Goal: Task Accomplishment & Management: Manage account settings

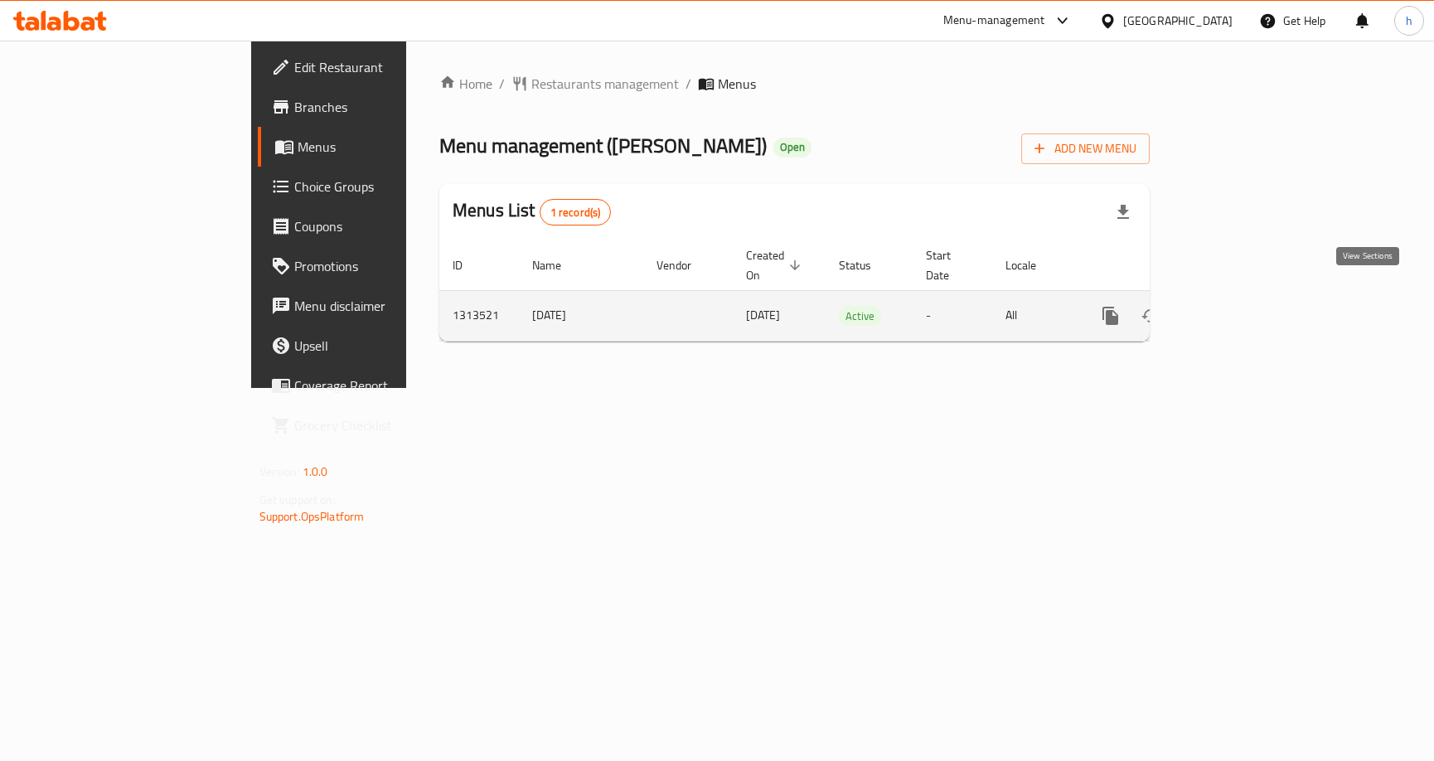
click at [1240, 306] on icon "enhanced table" at bounding box center [1230, 316] width 20 height 20
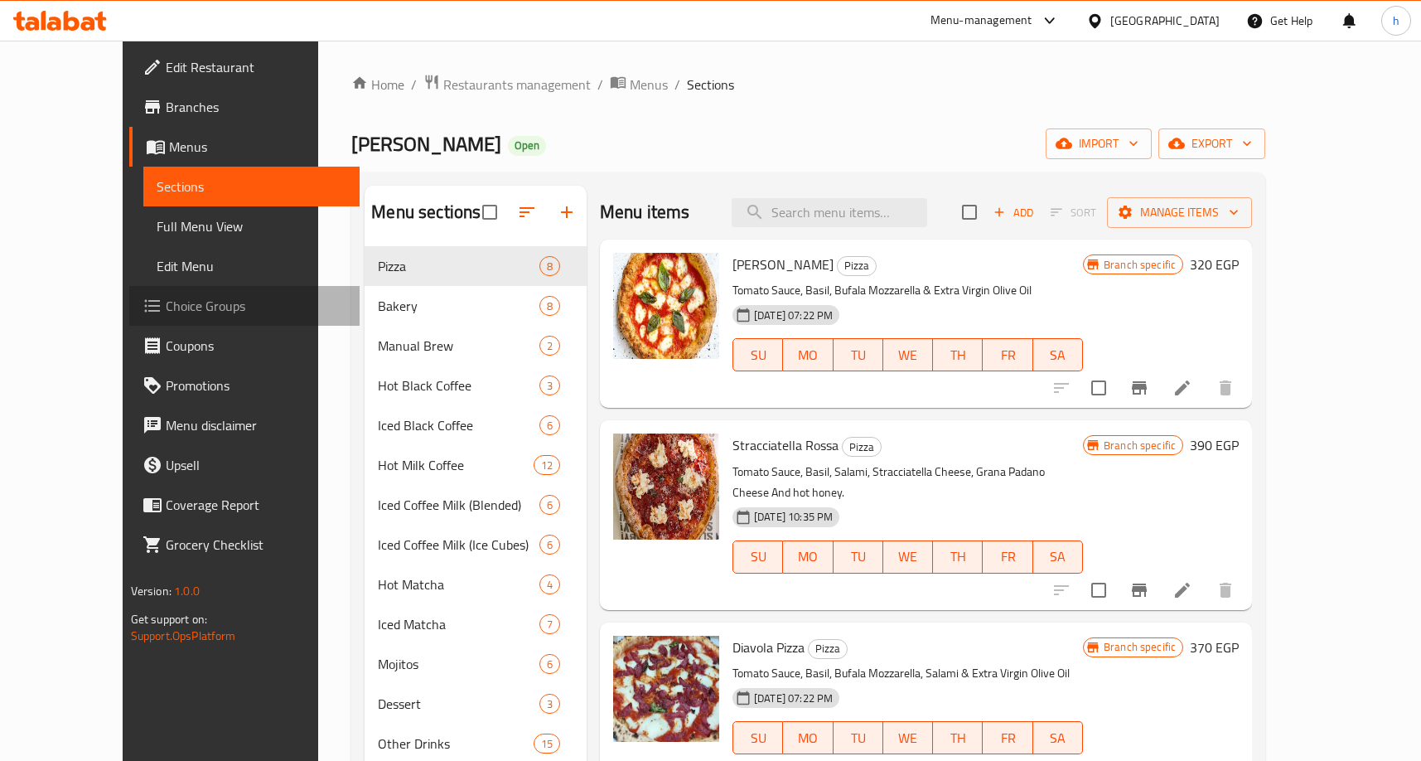
click at [166, 301] on span "Choice Groups" at bounding box center [256, 306] width 181 height 20
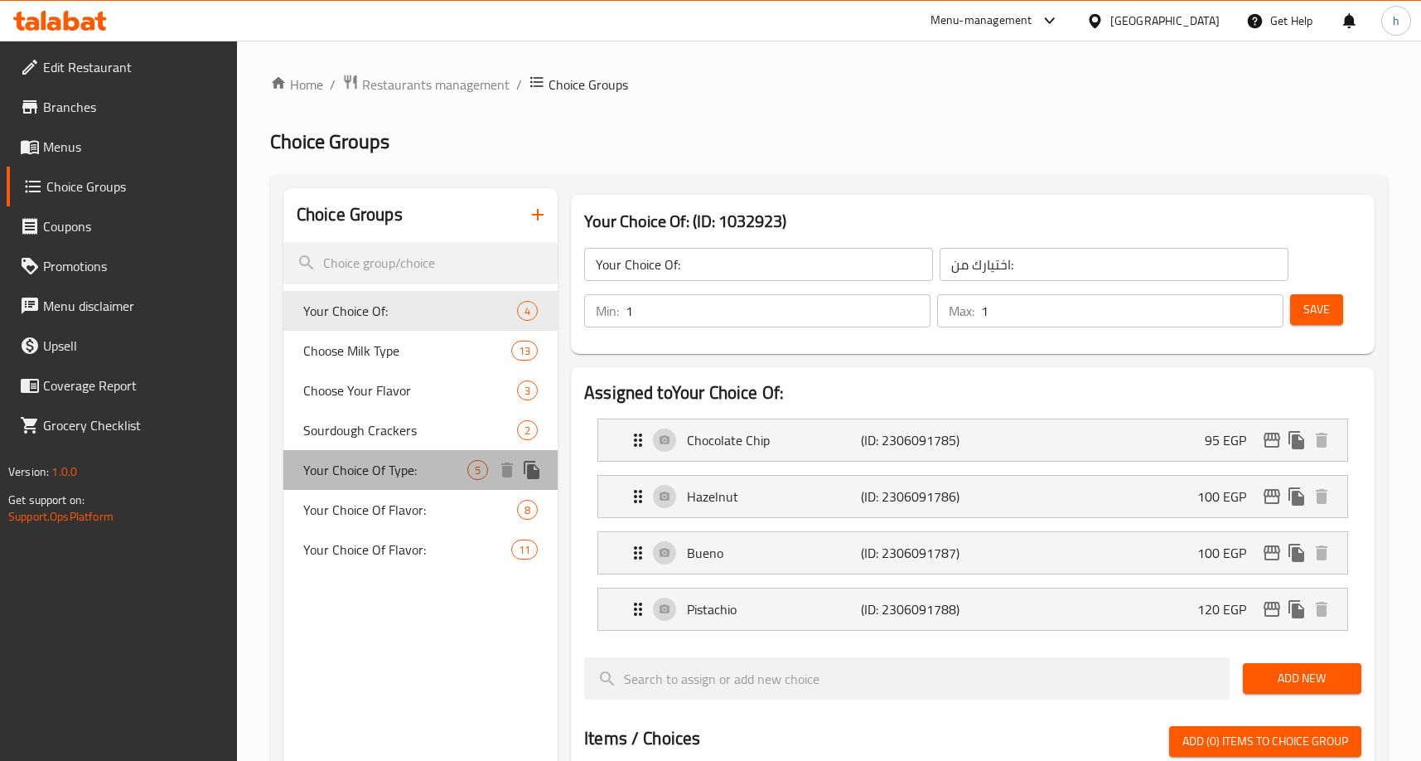
click at [381, 482] on div "Your Choice Of Type: 5" at bounding box center [420, 470] width 274 height 40
type input "Your Choice Of Type:"
type input "اخيارك من النوع:"
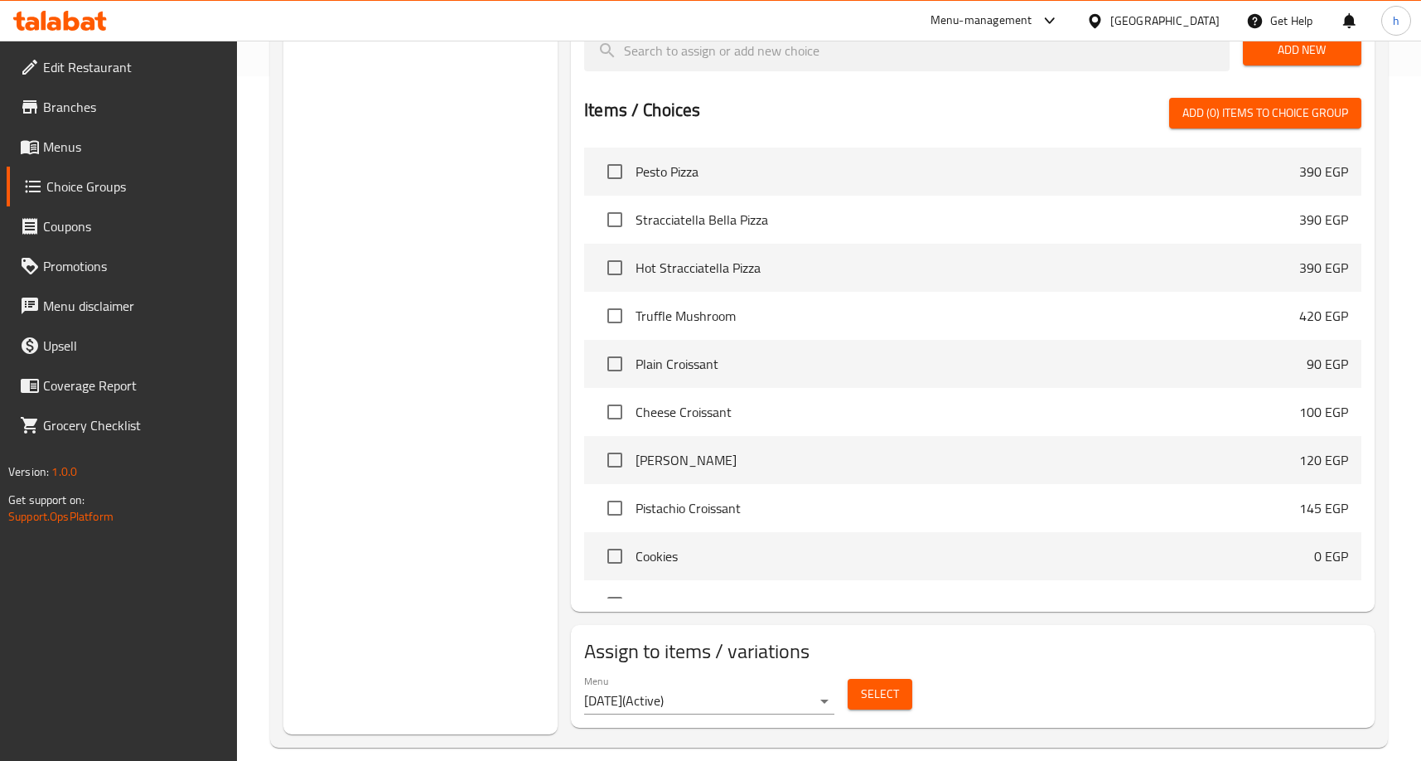
scroll to position [704, 0]
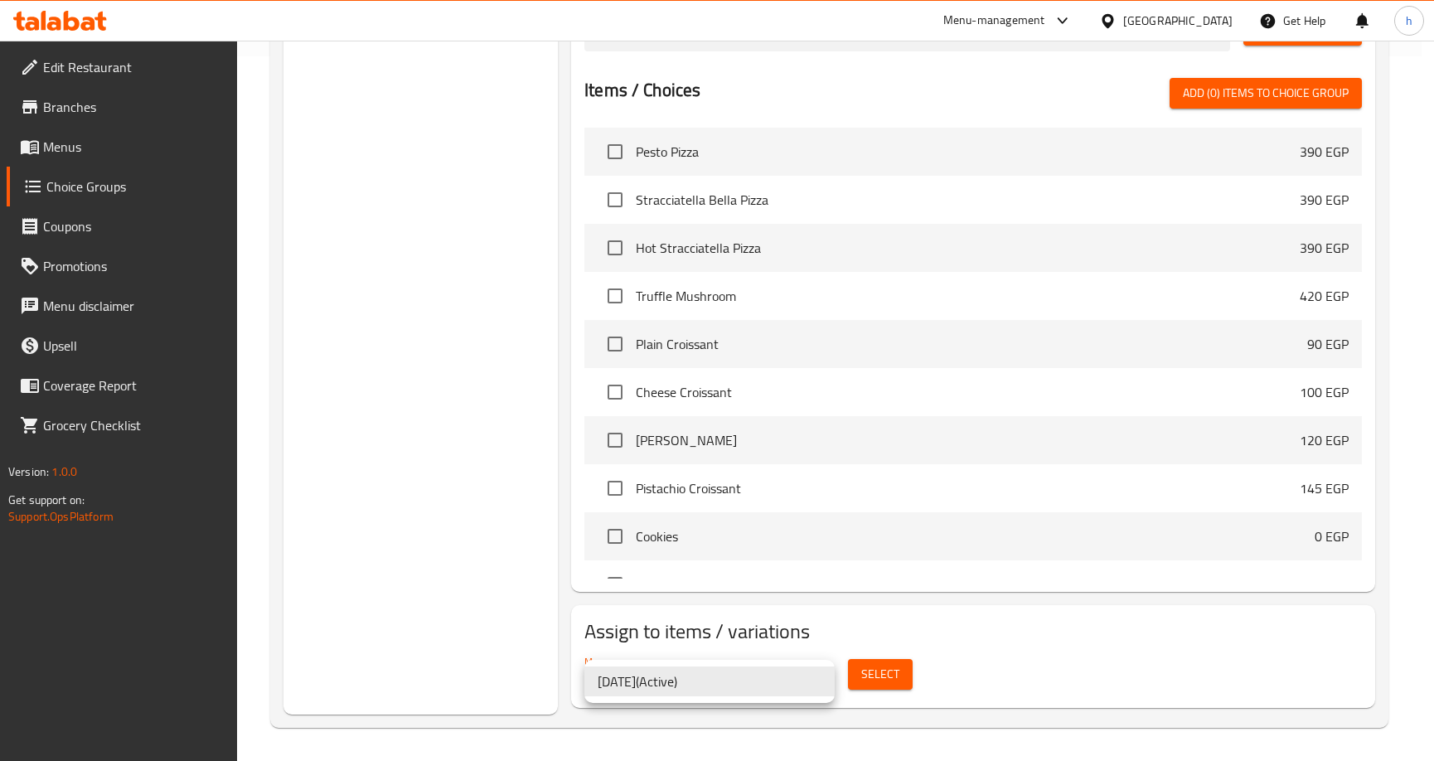
click at [474, 673] on div at bounding box center [717, 380] width 1434 height 761
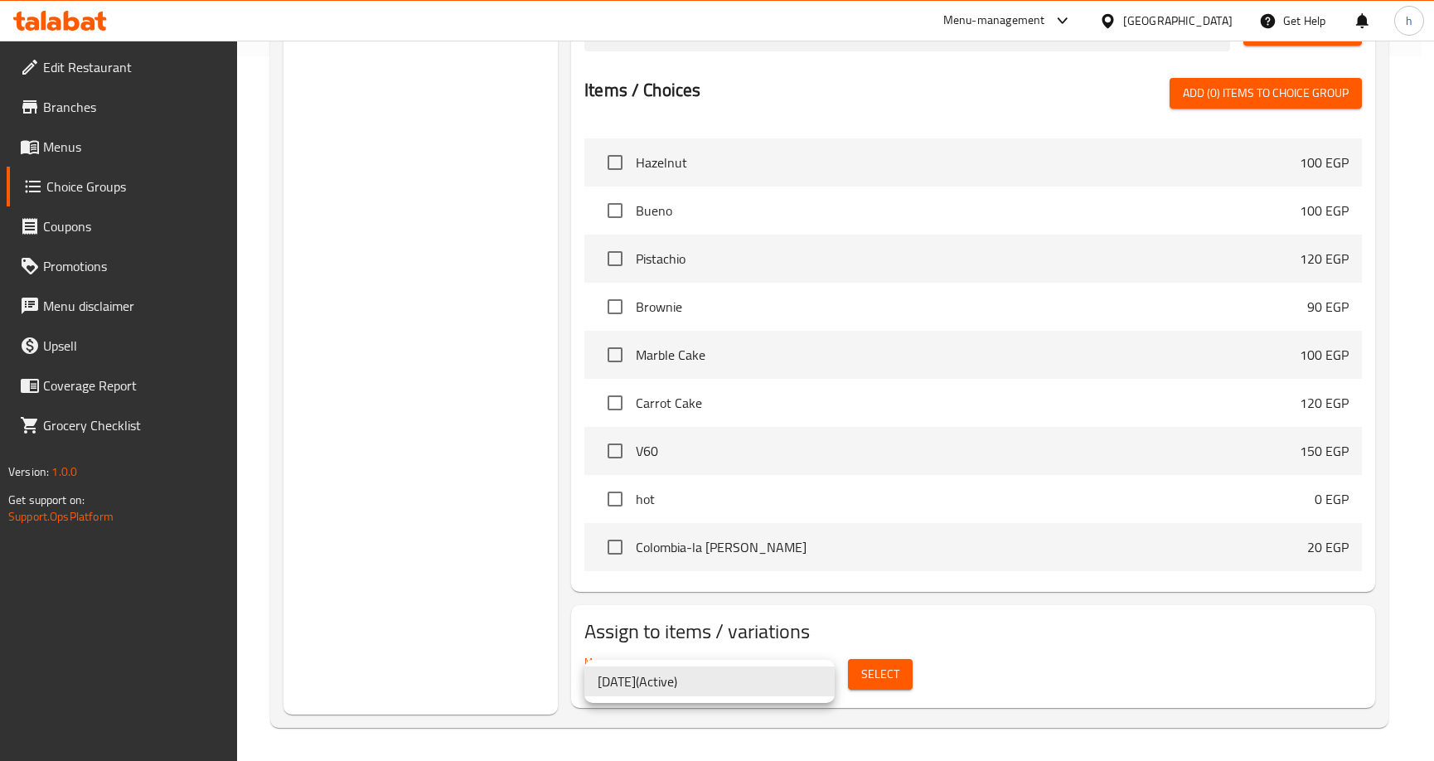
click at [537, 663] on div at bounding box center [717, 380] width 1434 height 761
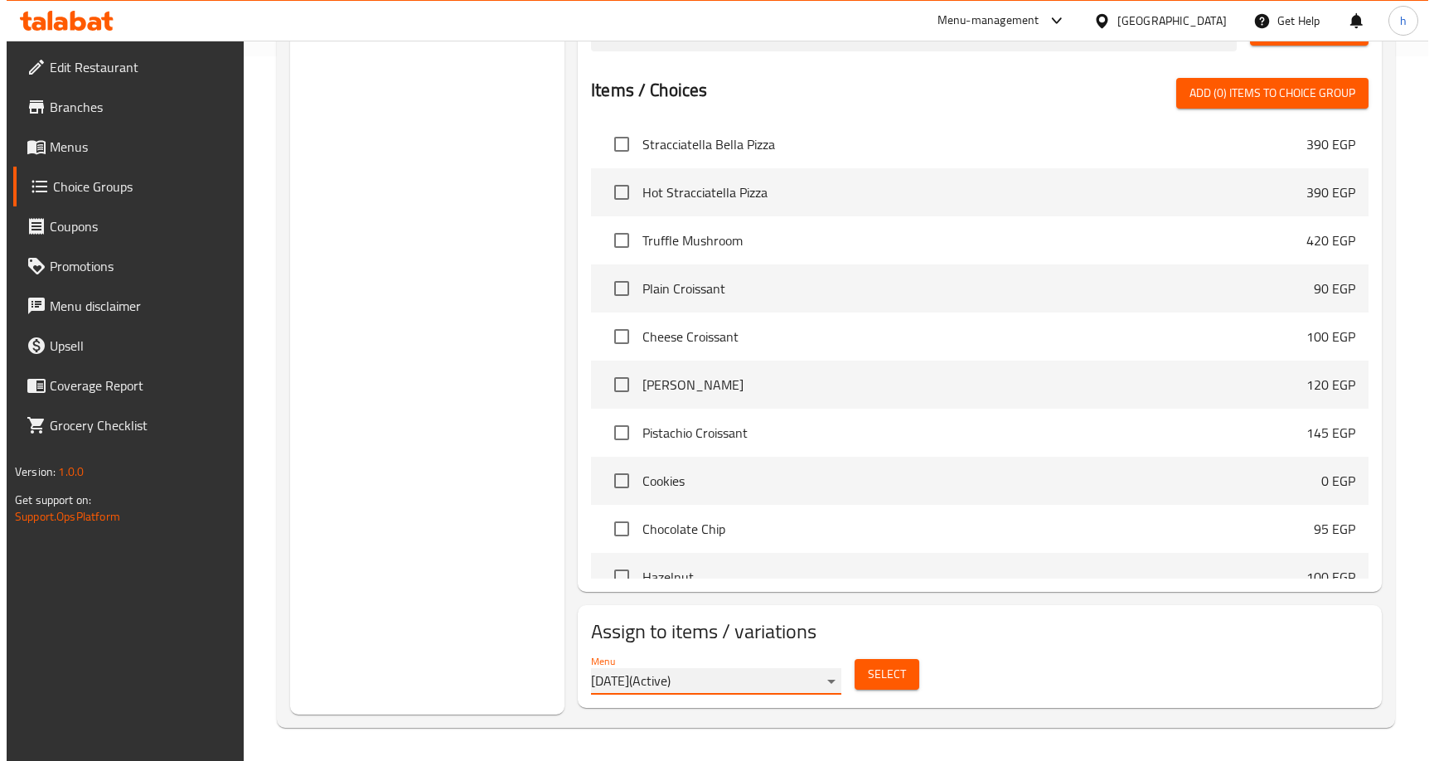
scroll to position [663, 0]
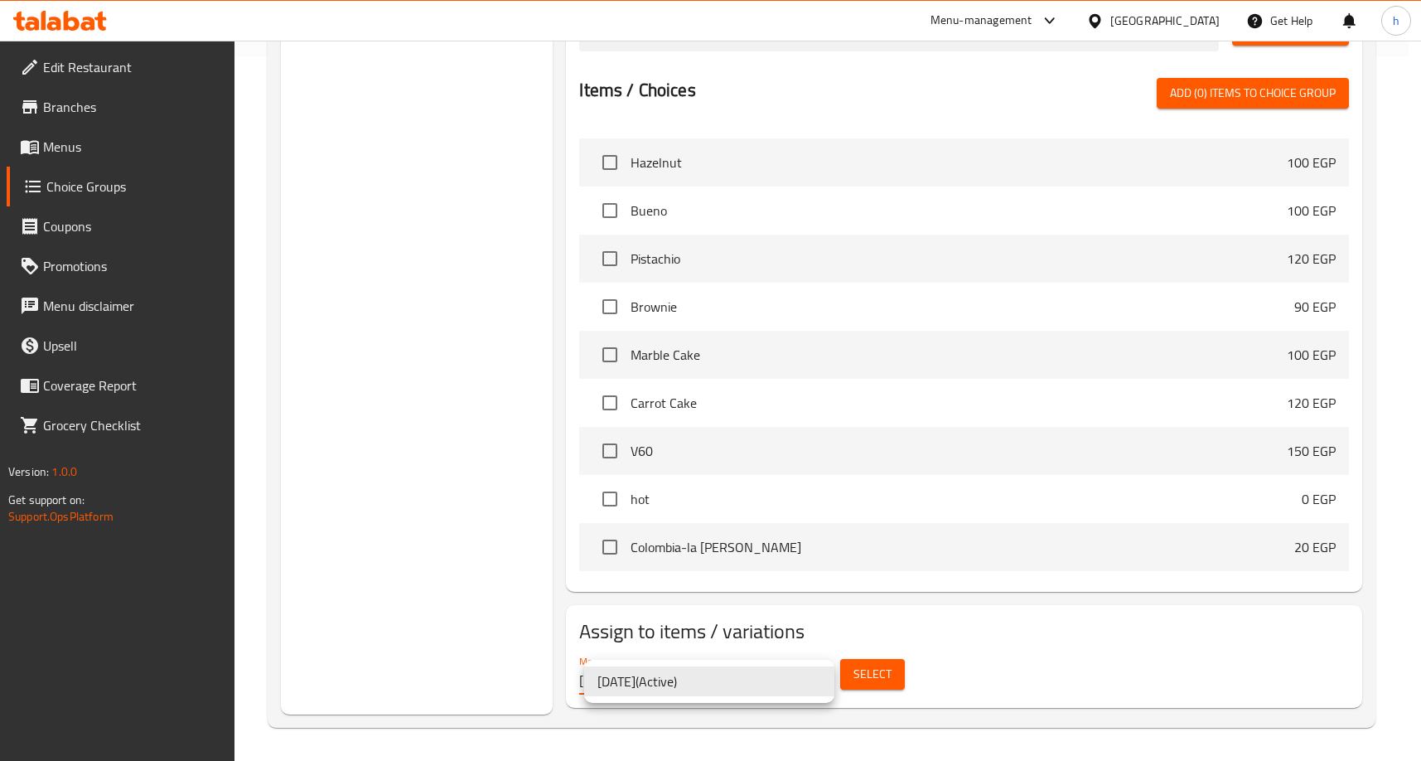
click at [802, 680] on li "[DATE] ( Active )" at bounding box center [709, 681] width 250 height 30
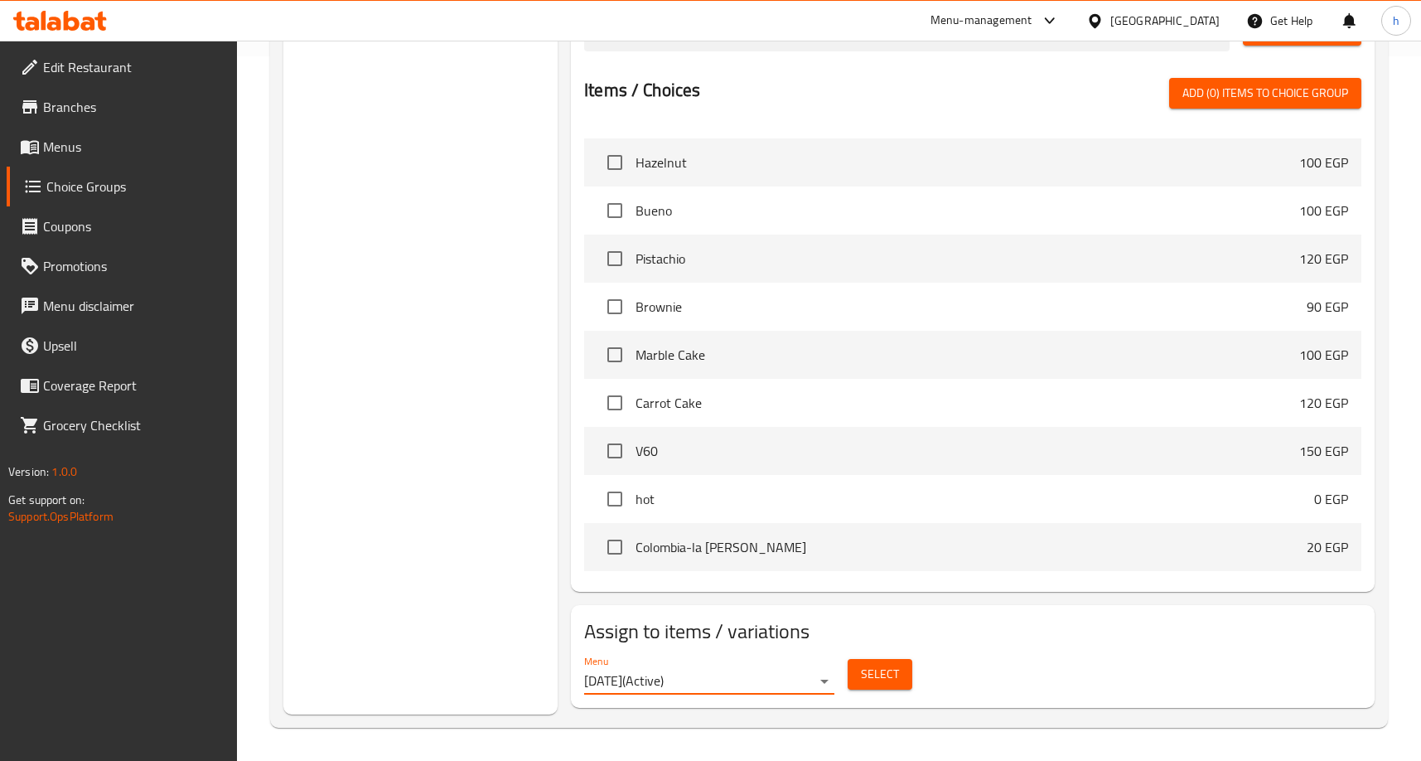
click at [894, 679] on span "Select" at bounding box center [880, 674] width 38 height 21
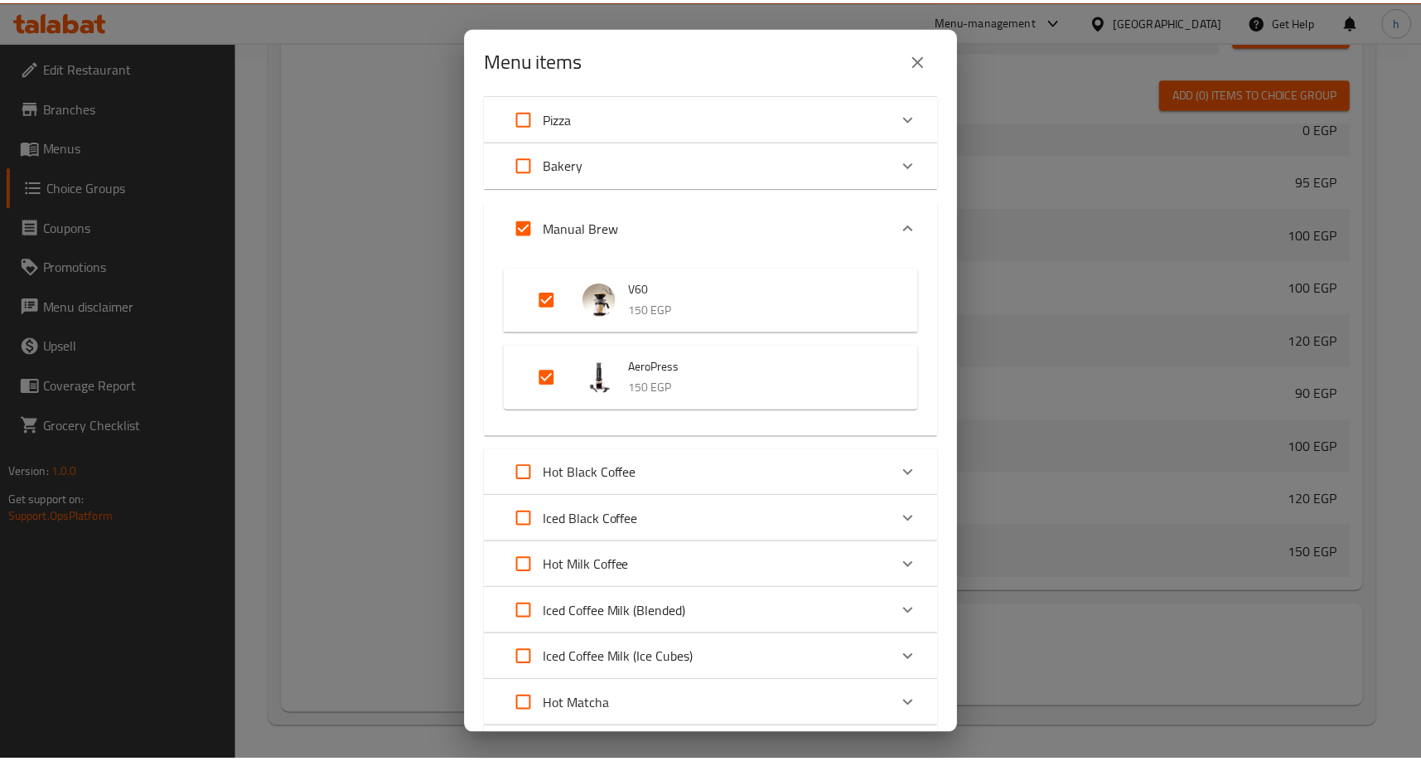
scroll to position [0, 0]
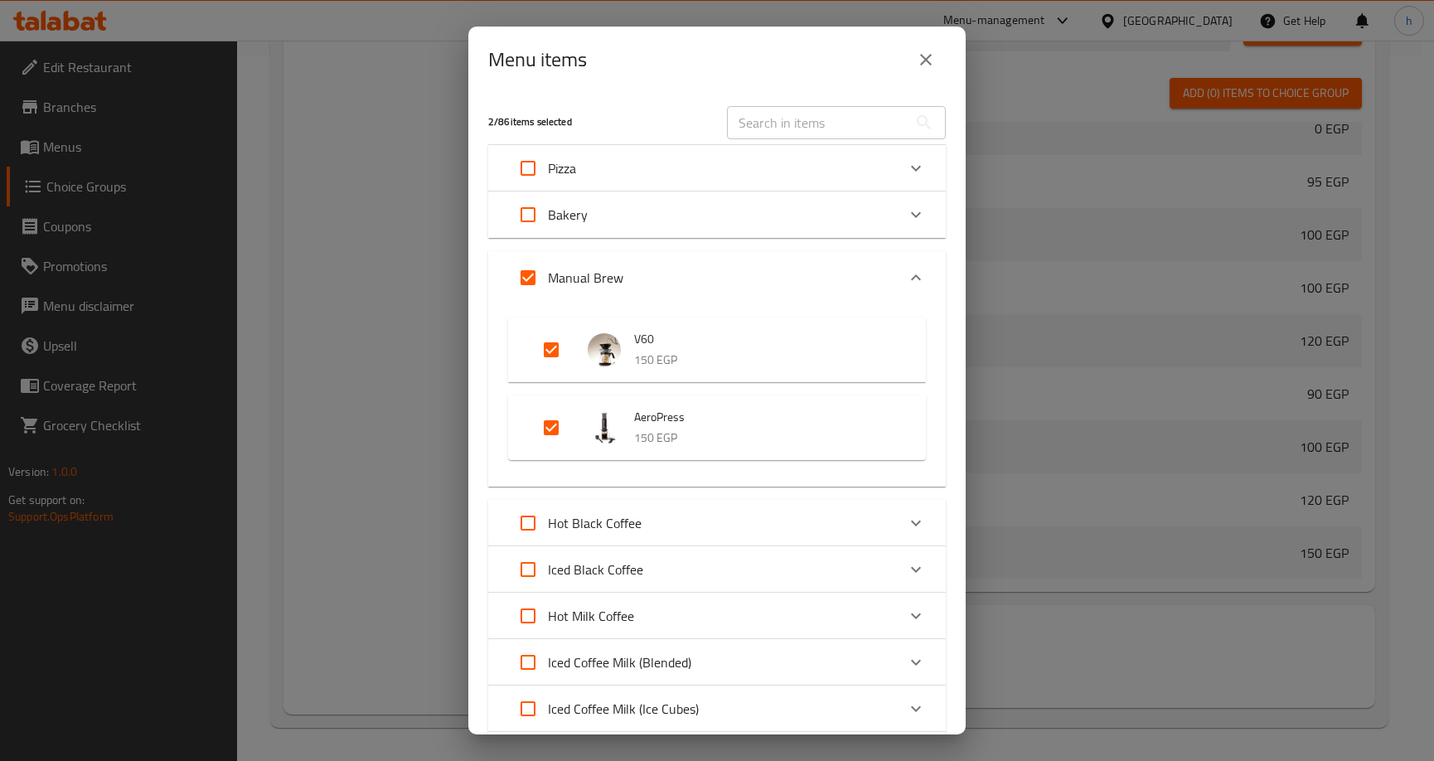
click at [916, 51] on icon "close" at bounding box center [926, 60] width 20 height 20
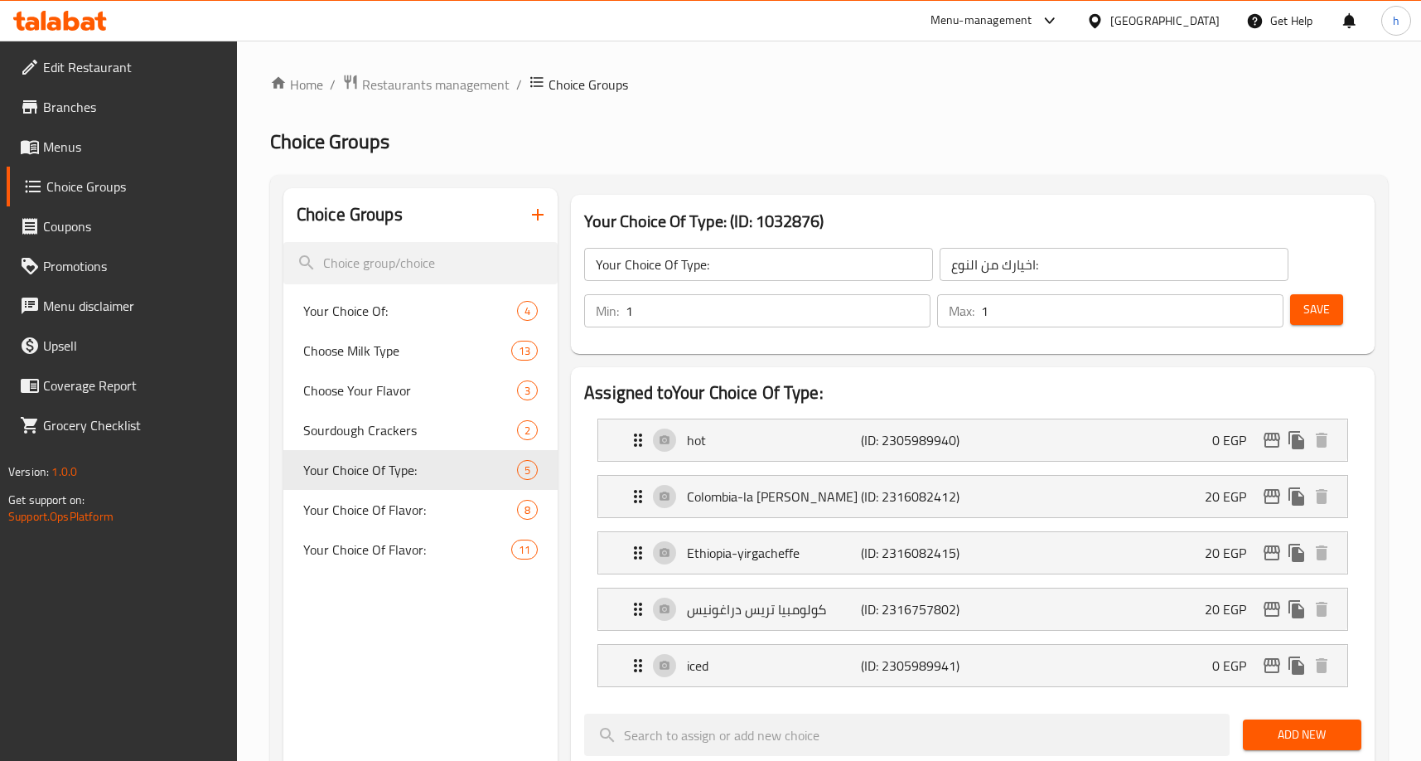
click at [375, 99] on div "Home / Restaurants management / Choice Groups Choice Groups Choice Groups Your …" at bounding box center [829, 753] width 1118 height 1358
click at [366, 87] on span "Restaurants management" at bounding box center [436, 85] width 148 height 20
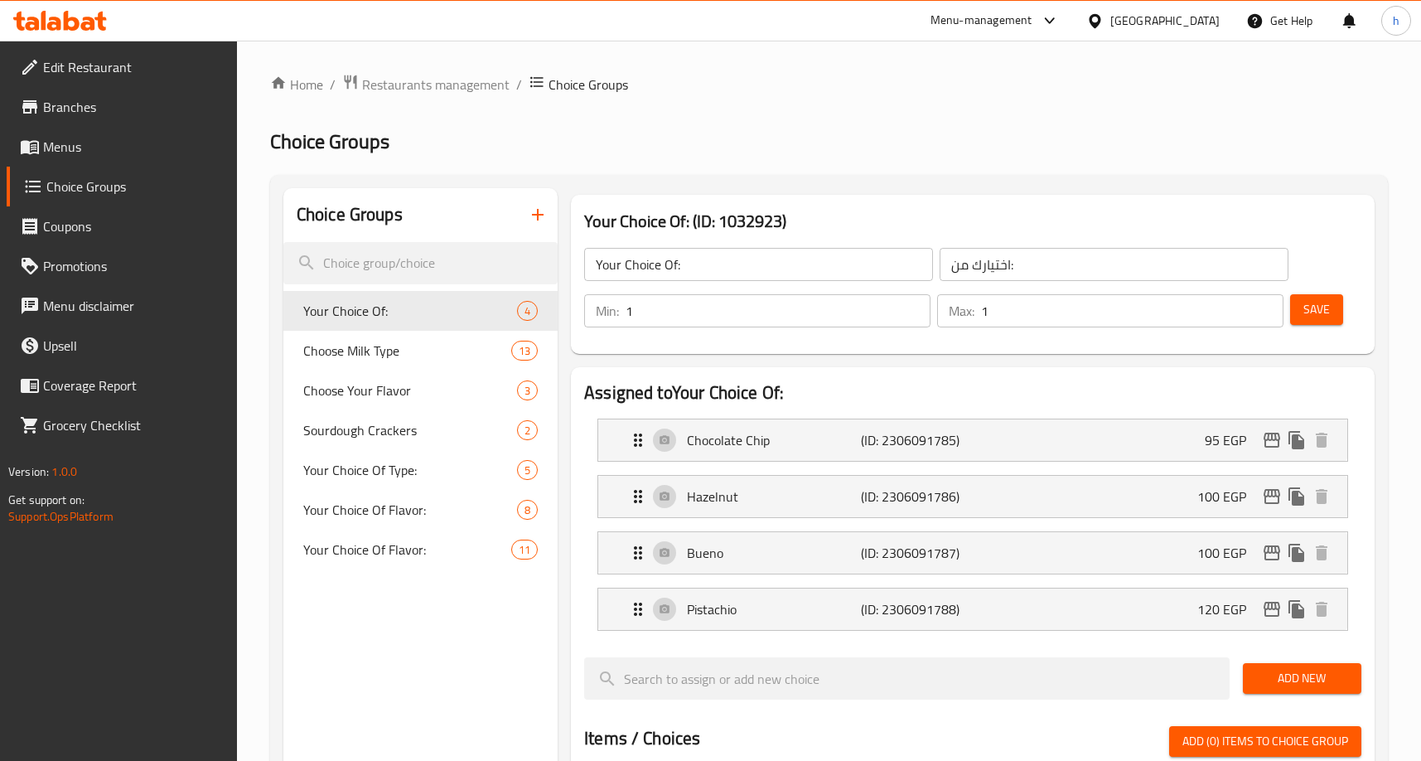
click at [58, 148] on span "Menus" at bounding box center [133, 147] width 181 height 20
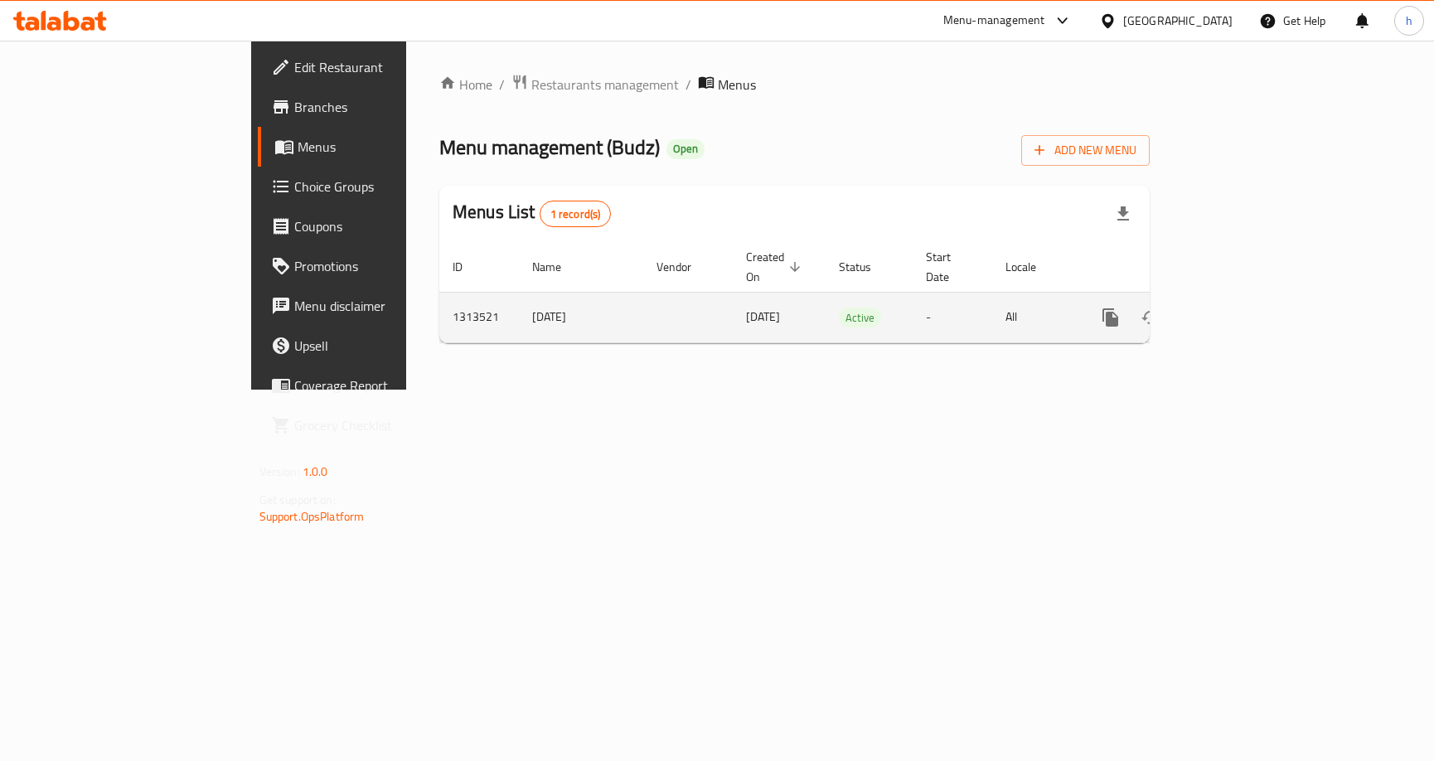
click at [1240, 307] on icon "enhanced table" at bounding box center [1230, 317] width 20 height 20
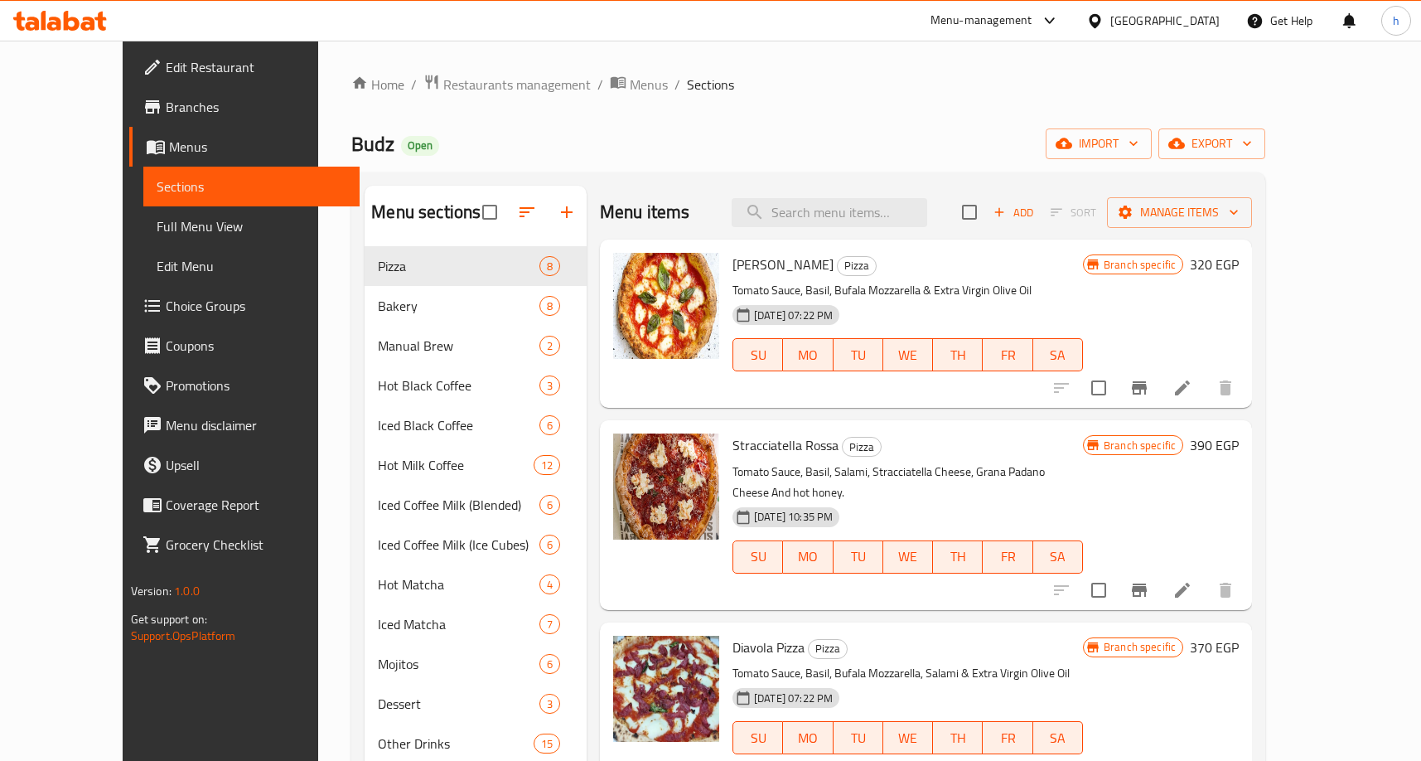
click at [157, 222] on span "Full Menu View" at bounding box center [252, 226] width 190 height 20
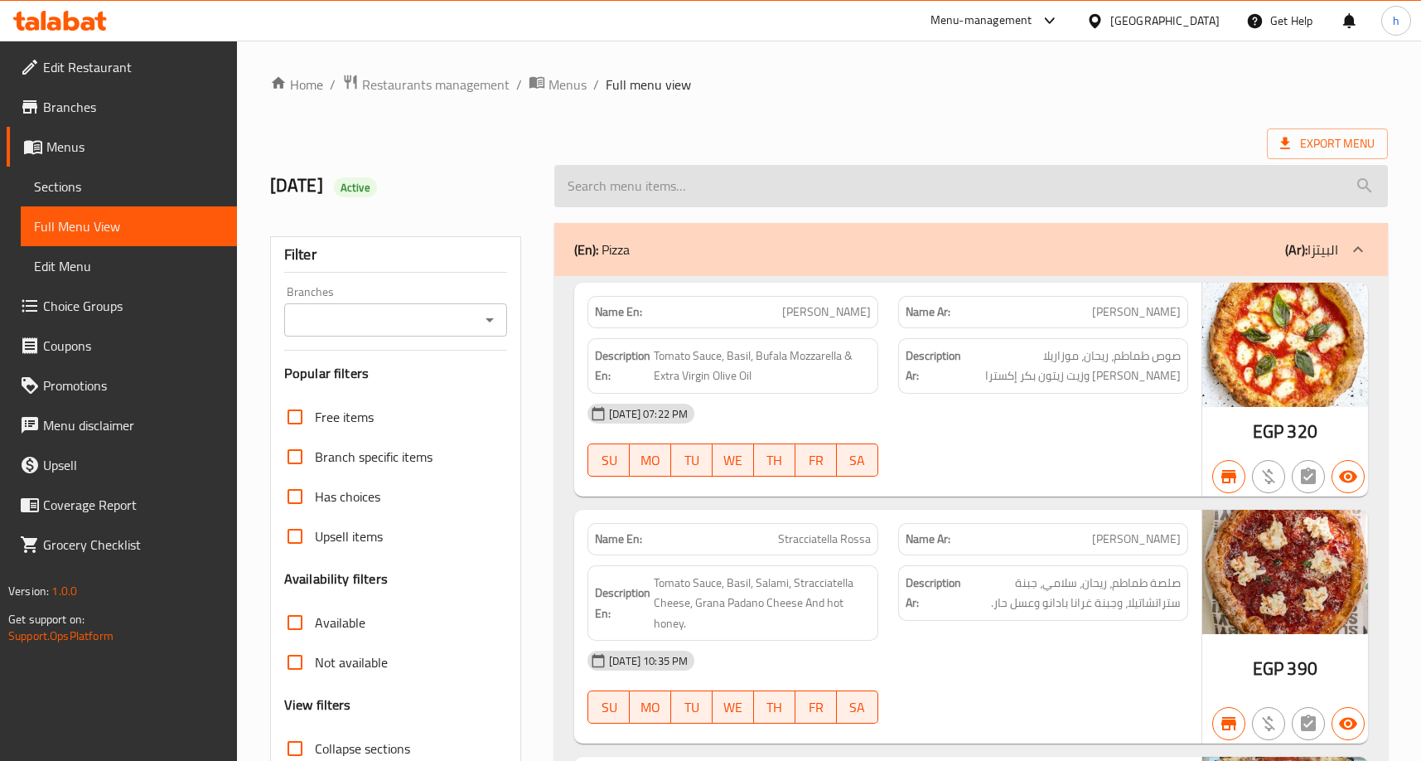
click at [704, 197] on input "search" at bounding box center [971, 186] width 834 height 42
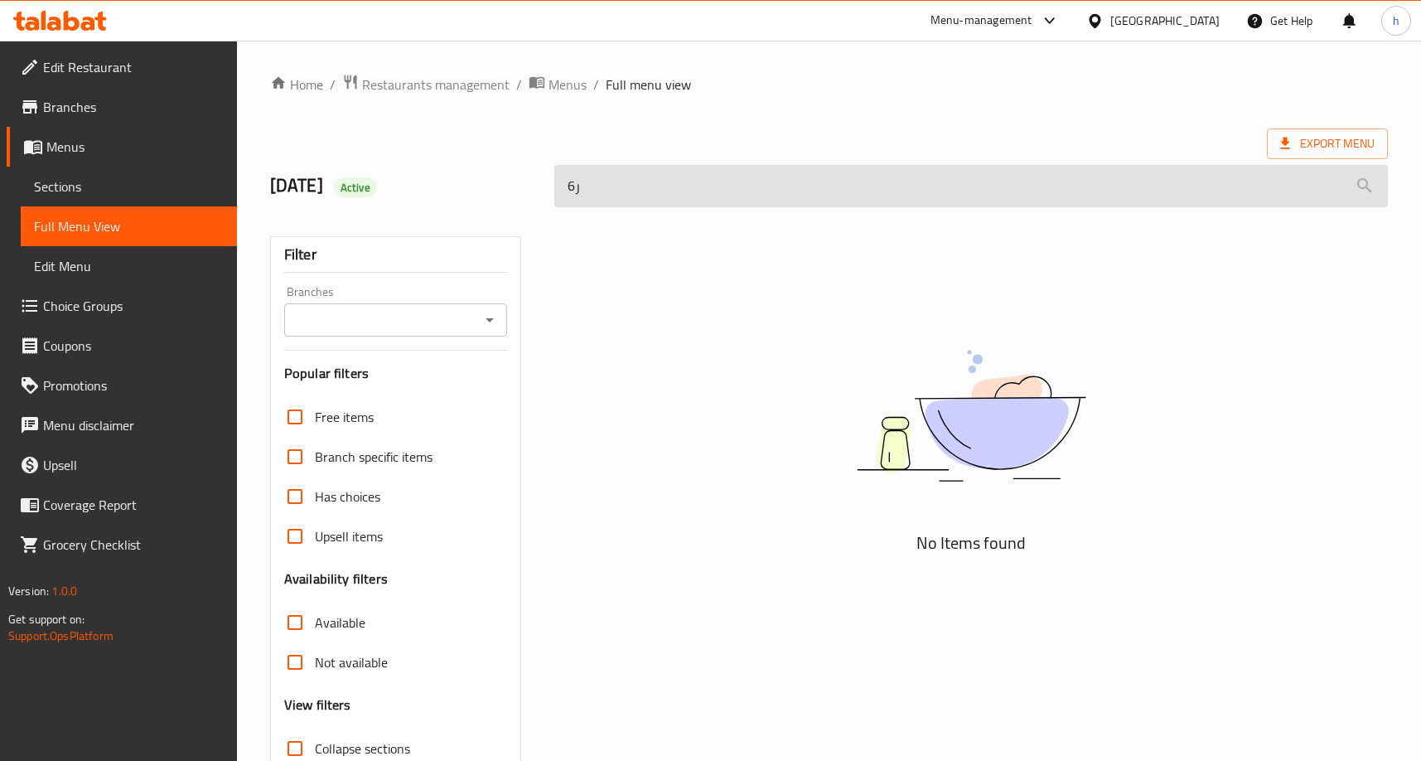
type input "ر"
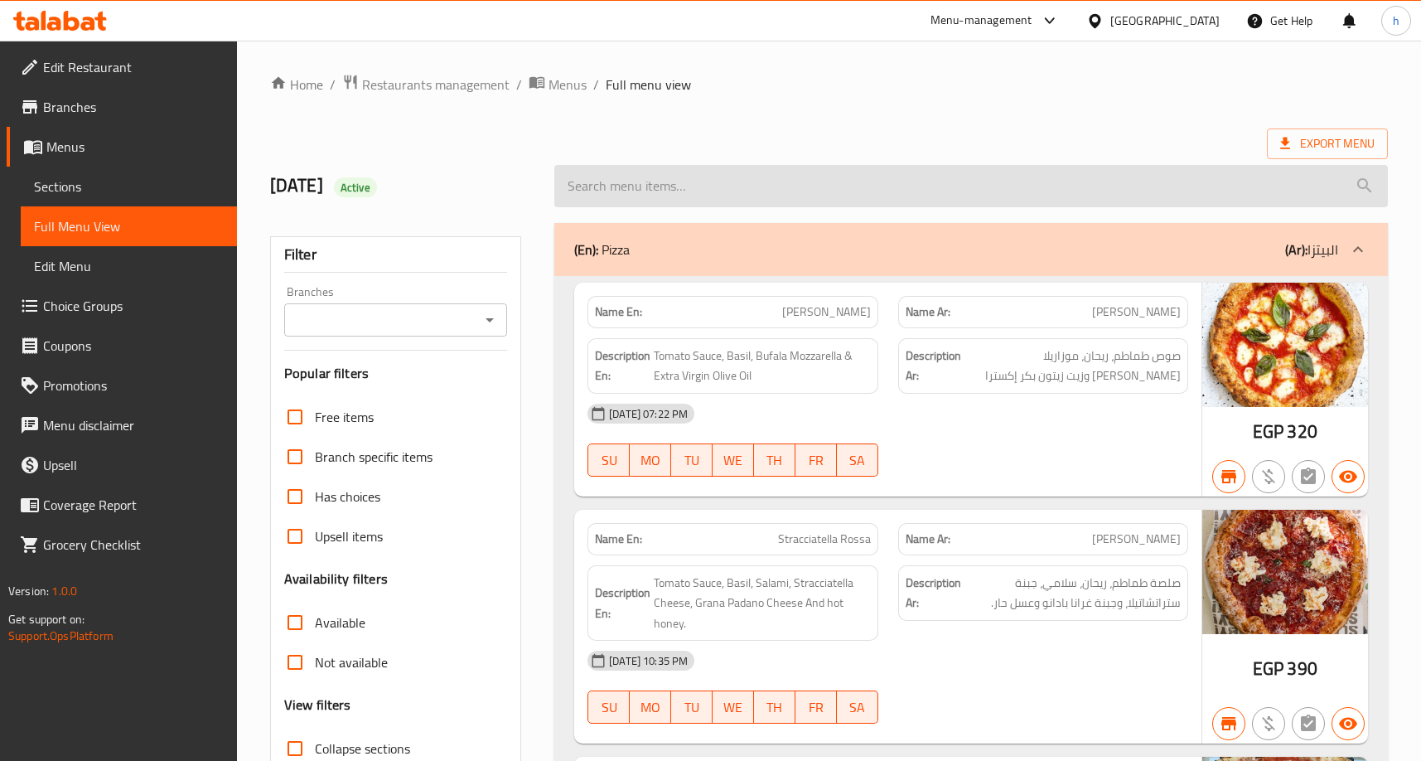
click at [680, 197] on input "search" at bounding box center [971, 186] width 834 height 42
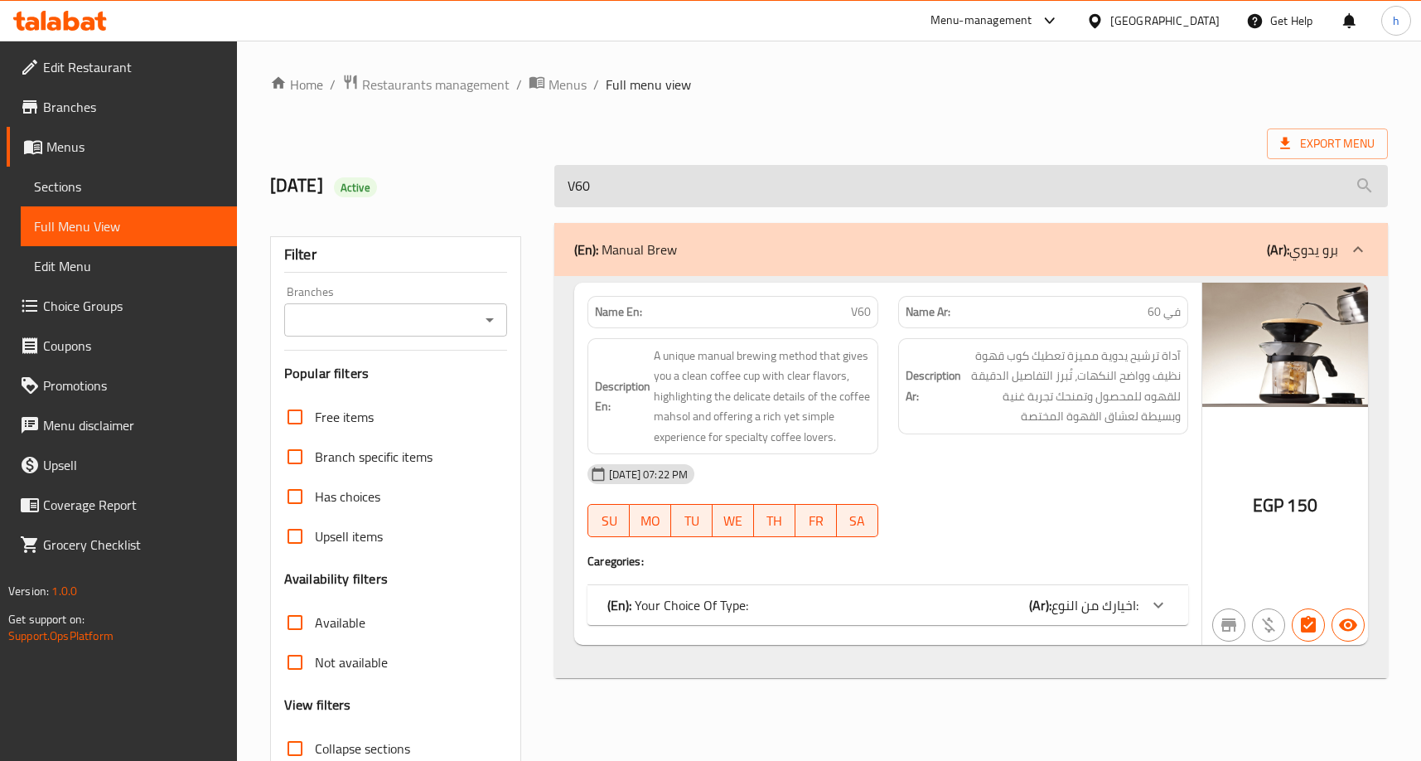
type input "V60"
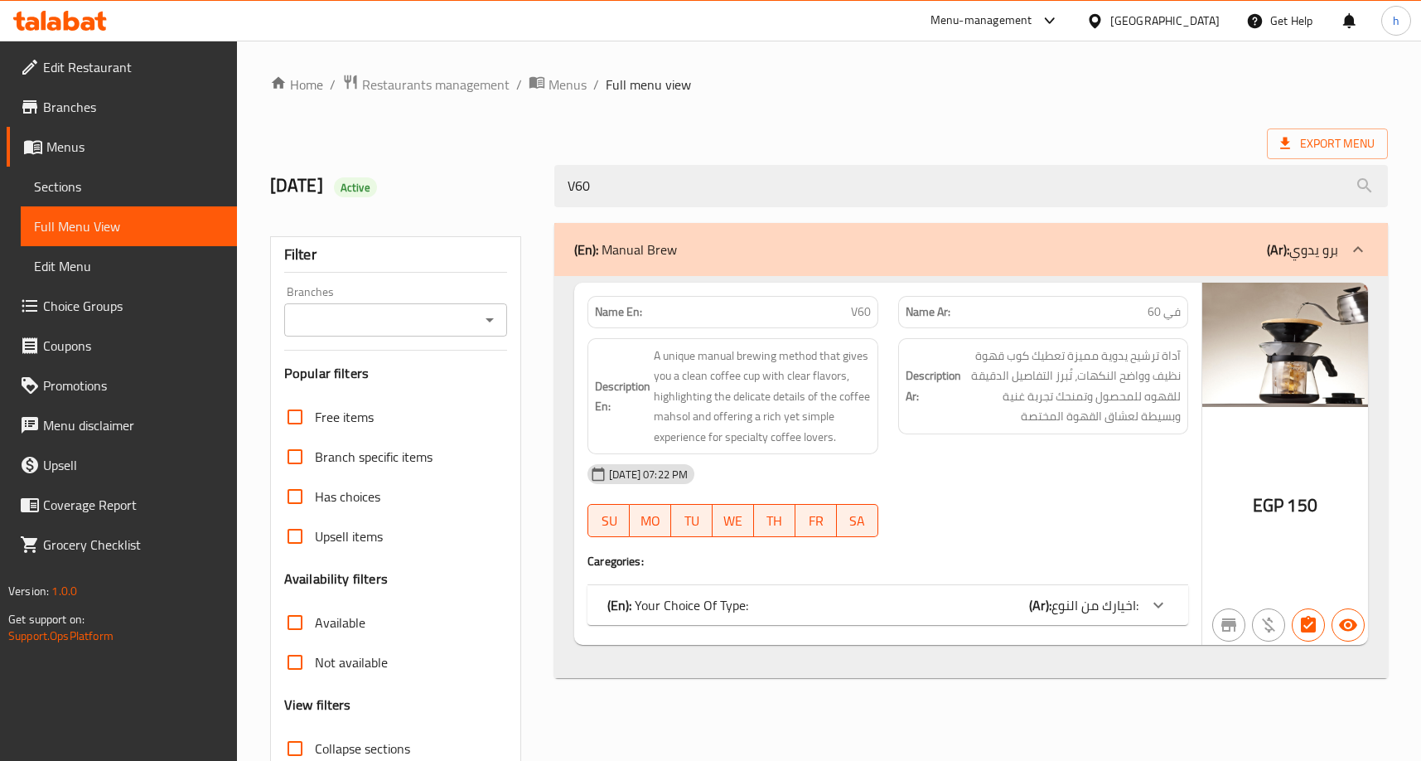
click at [1114, 496] on div "22-09-2025 07:22 PM SU MO TU WE TH FR SA" at bounding box center [888, 500] width 621 height 93
click at [1202, 532] on div "EGP 150" at bounding box center [1285, 464] width 166 height 362
click at [1171, 472] on div "[DATE] 07:22 PM" at bounding box center [888, 474] width 621 height 40
click at [1213, 376] on img at bounding box center [1285, 345] width 166 height 124
drag, startPoint x: 1047, startPoint y: 392, endPoint x: 1076, endPoint y: 368, distance: 37.7
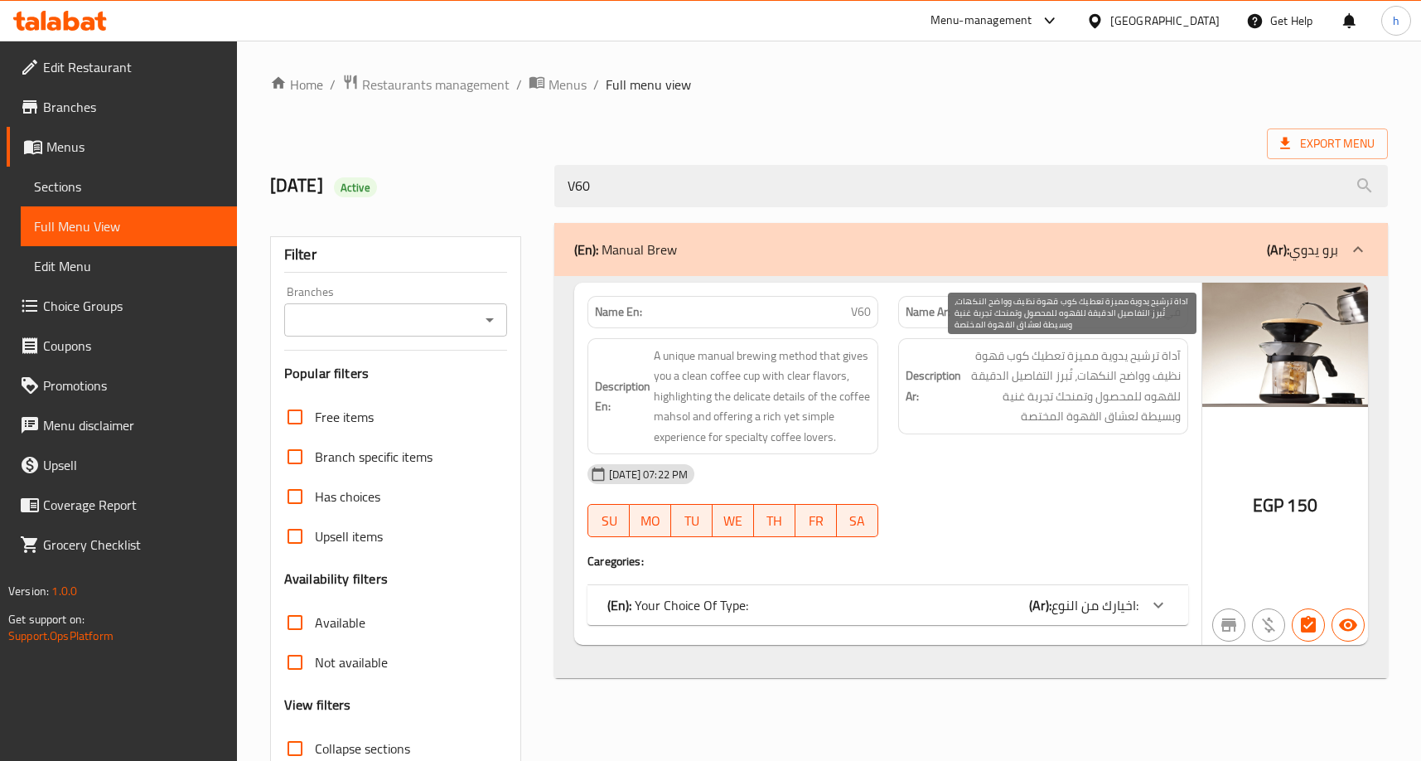
click at [1046, 392] on span "آداة ترشيح يدوية مميزة تعطيك كوب قهوة نظيف وواضح النكهات، تُبرز التفاصيل الدقيق…" at bounding box center [1073, 386] width 216 height 81
click at [1230, 258] on div "(En): Manual Brew (Ar): برو يدوي" at bounding box center [956, 249] width 764 height 20
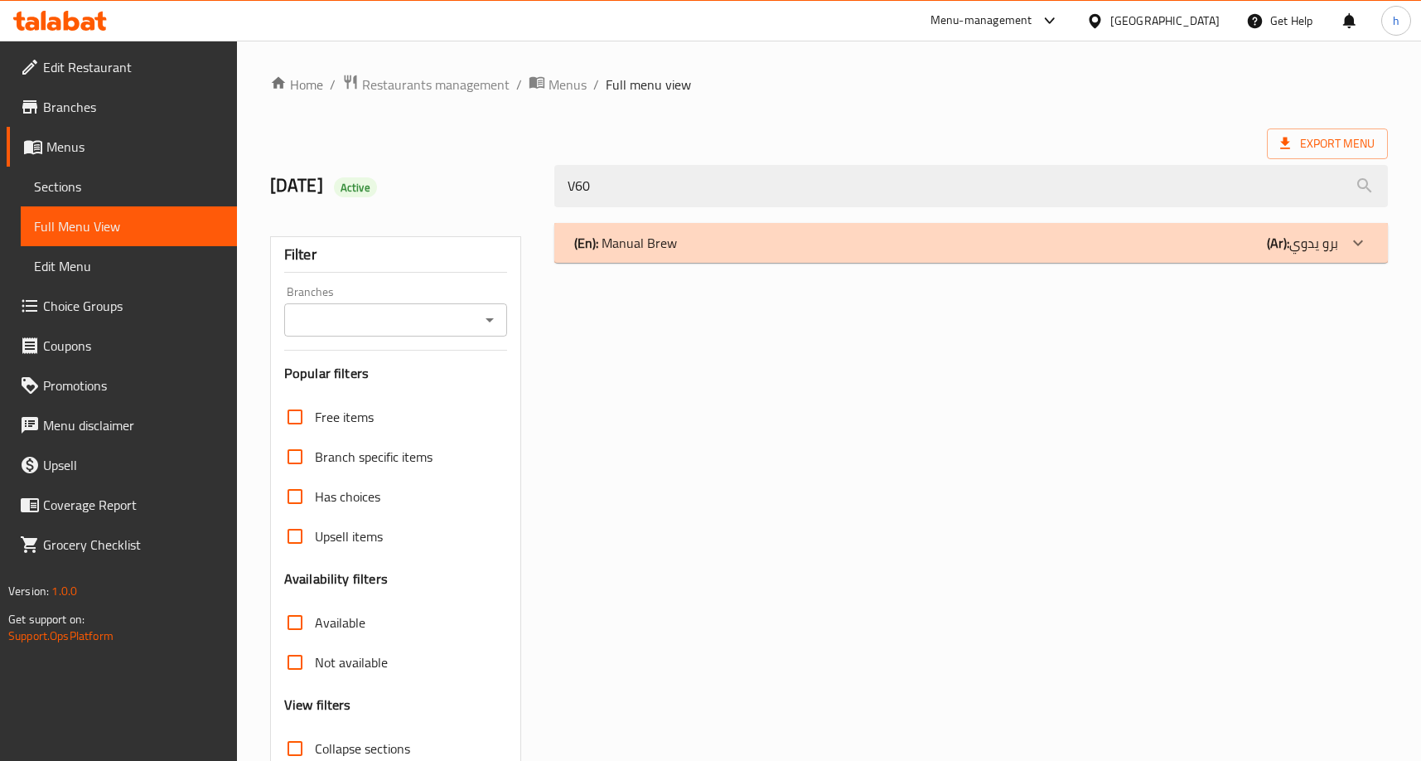
click at [1202, 239] on div "(En): Manual Brew (Ar): برو يدوي" at bounding box center [956, 243] width 764 height 20
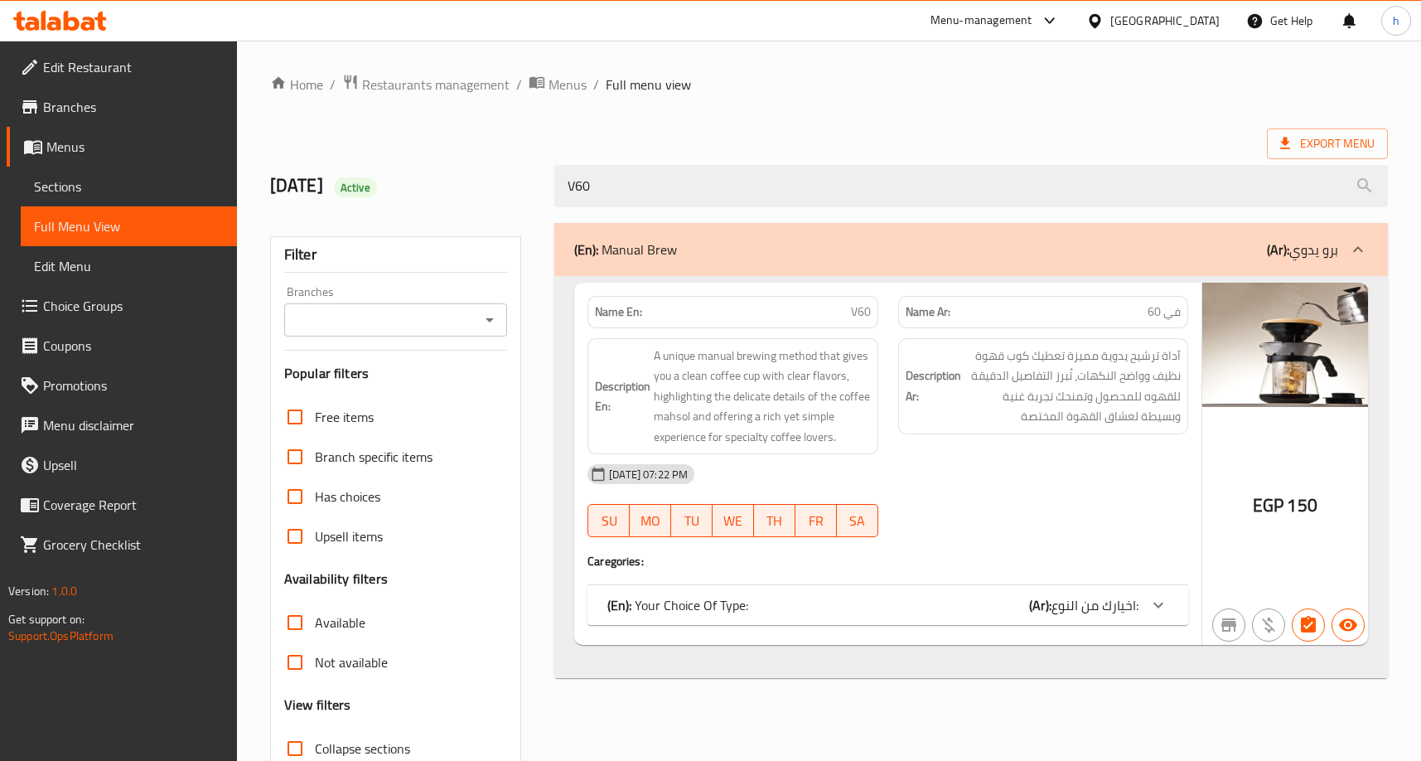
click at [1256, 330] on img at bounding box center [1285, 345] width 166 height 124
click at [128, 80] on link "Edit Restaurant" at bounding box center [122, 67] width 230 height 40
